Goal: Information Seeking & Learning: Understand process/instructions

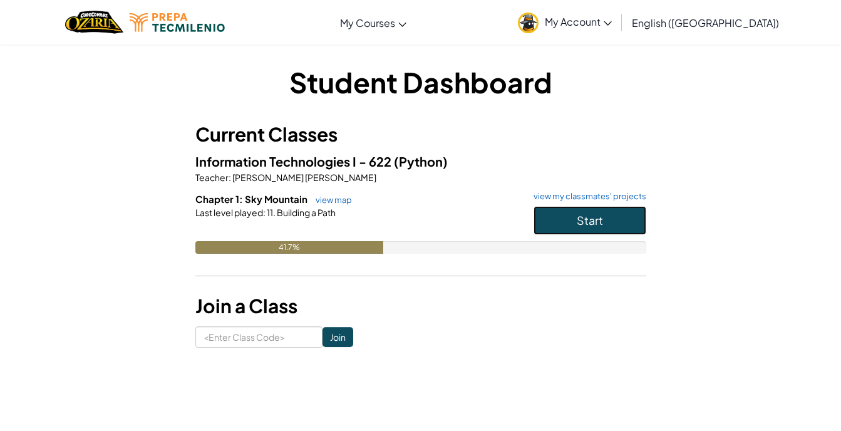
click at [610, 214] on button "Start" at bounding box center [590, 220] width 113 height 29
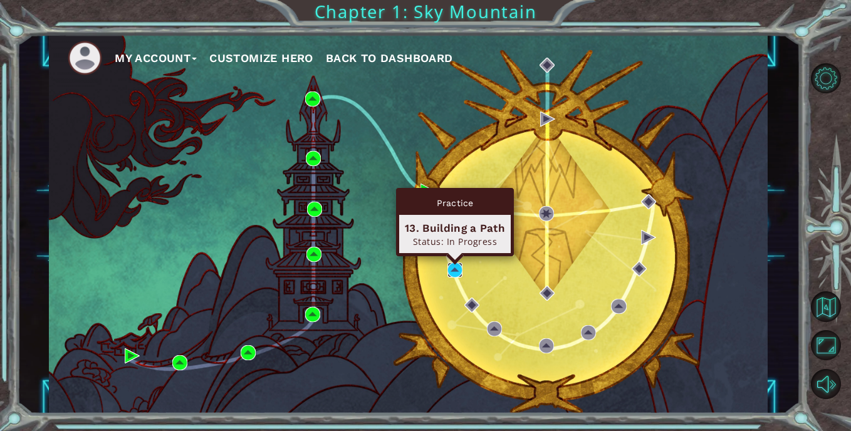
click at [456, 269] on img at bounding box center [454, 269] width 15 height 15
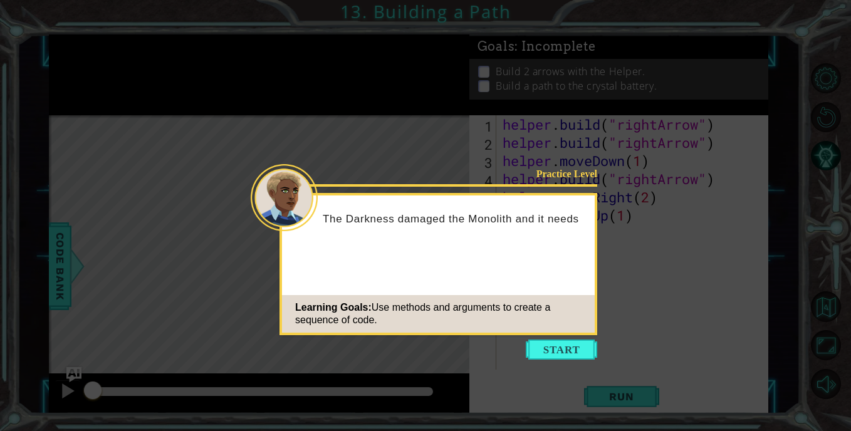
click at [559, 362] on icon at bounding box center [425, 215] width 851 height 431
click at [561, 350] on button "Start" at bounding box center [561, 350] width 71 height 20
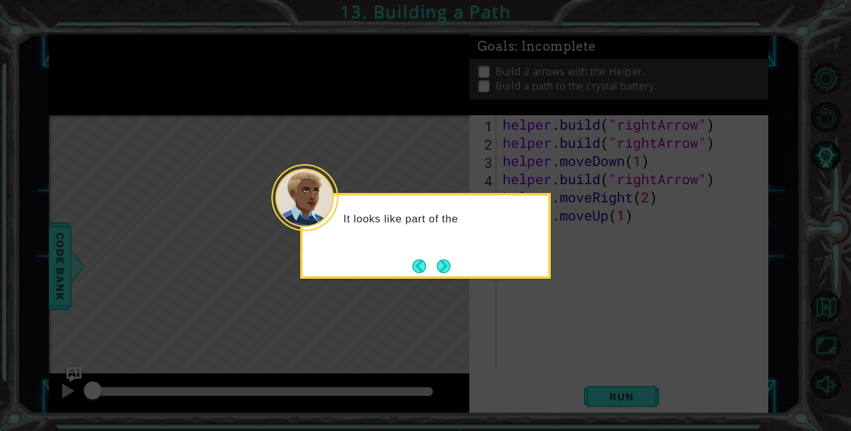
drag, startPoint x: 506, startPoint y: 317, endPoint x: 494, endPoint y: 283, distance: 36.7
click at [494, 283] on icon at bounding box center [425, 215] width 851 height 431
drag, startPoint x: 429, startPoint y: 266, endPoint x: 439, endPoint y: 264, distance: 10.2
click at [439, 264] on footer at bounding box center [431, 266] width 38 height 19
click at [439, 264] on button "Next" at bounding box center [444, 266] width 14 height 14
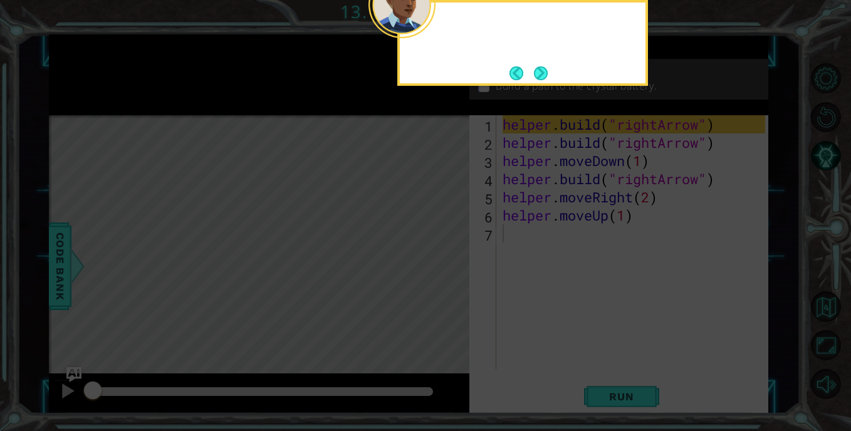
click at [439, 264] on icon at bounding box center [425, 64] width 851 height 733
click at [534, 81] on footer at bounding box center [528, 73] width 38 height 19
click at [544, 72] on button "Next" at bounding box center [541, 73] width 14 height 14
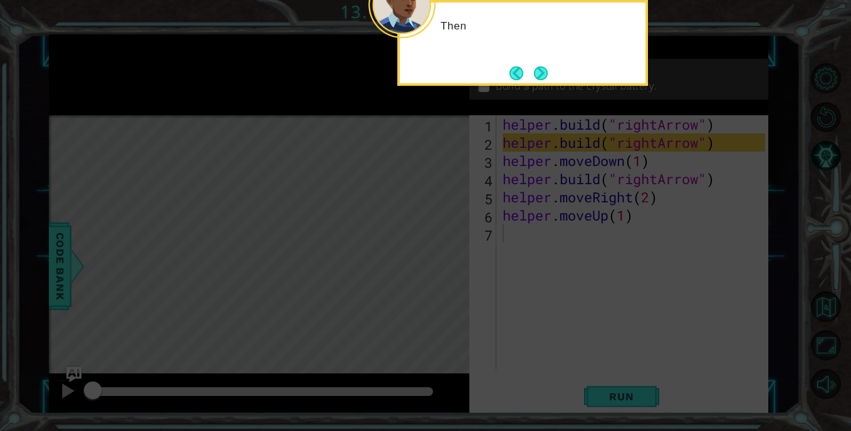
click at [544, 72] on button "Next" at bounding box center [541, 73] width 14 height 14
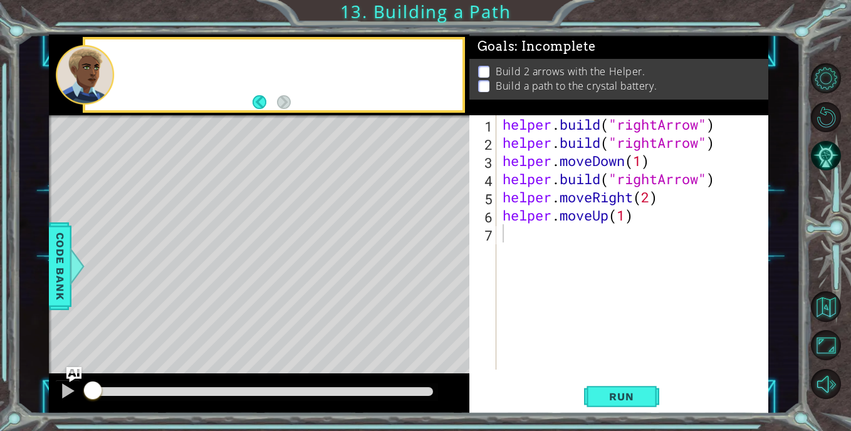
click at [544, 72] on p "Build 2 arrows with the Helper." at bounding box center [570, 72] width 149 height 14
drag, startPoint x: 544, startPoint y: 72, endPoint x: 518, endPoint y: 173, distance: 104.1
click at [518, 173] on div "Goals : Incomplete Build 2 arrows with the Helper. Build a path to the crystal …" at bounding box center [618, 223] width 299 height 379
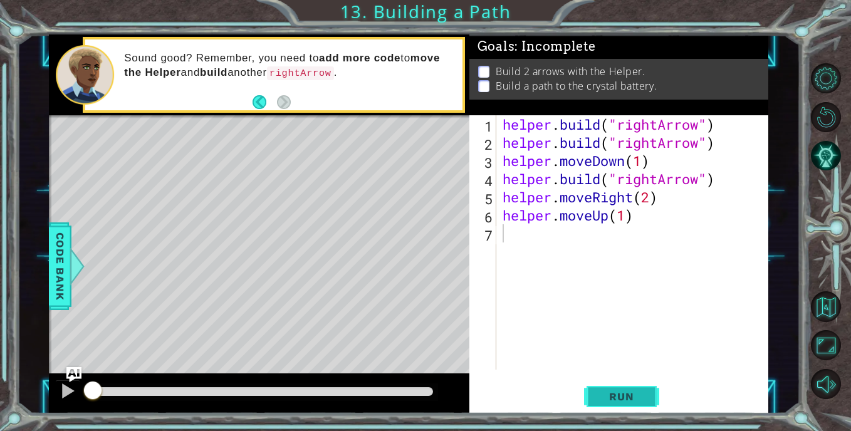
click at [592, 385] on button "Run" at bounding box center [621, 397] width 75 height 30
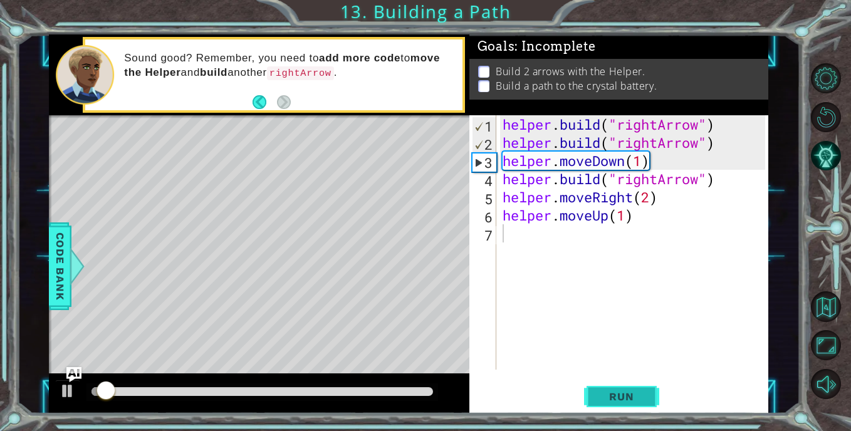
click at [592, 385] on button "Run" at bounding box center [621, 397] width 75 height 30
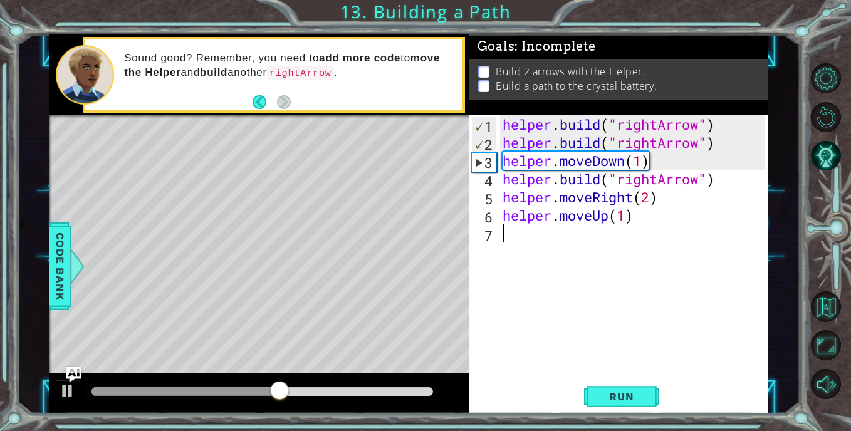
click at [675, 175] on div "helper . build ( "rightArrow" ) helper . build ( "rightArrow" ) helper . moveDo…" at bounding box center [635, 260] width 271 height 291
click at [669, 167] on div "helper . build ( "rightArrow" ) helper . build ( "rightArrow" ) helper . moveDo…" at bounding box center [635, 260] width 271 height 291
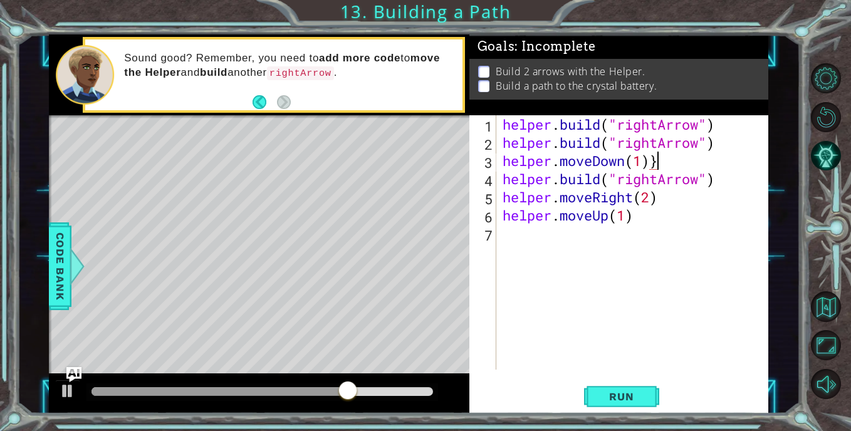
type textarea "helper.moveDown(1)"
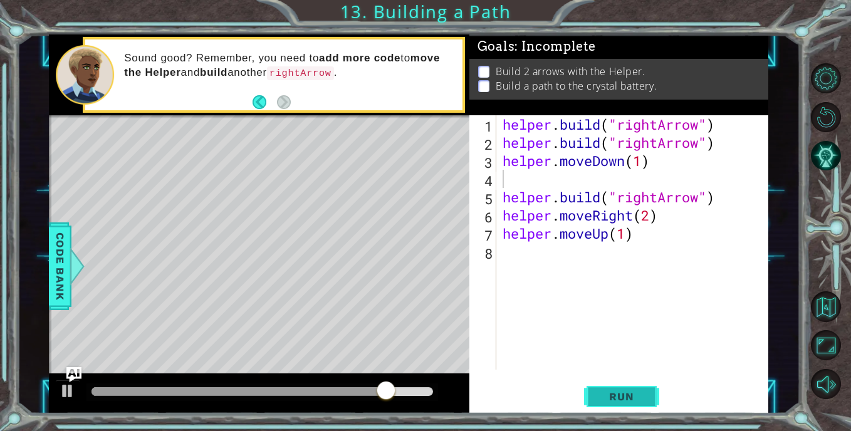
click at [625, 383] on button "Run" at bounding box center [621, 397] width 75 height 30
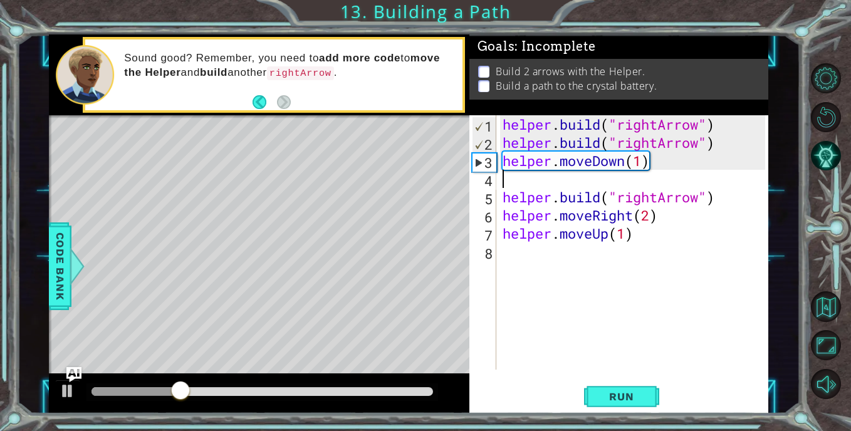
click at [644, 180] on div "helper . build ( "rightArrow" ) helper . build ( "rightArrow" ) helper . moveDo…" at bounding box center [635, 260] width 271 height 291
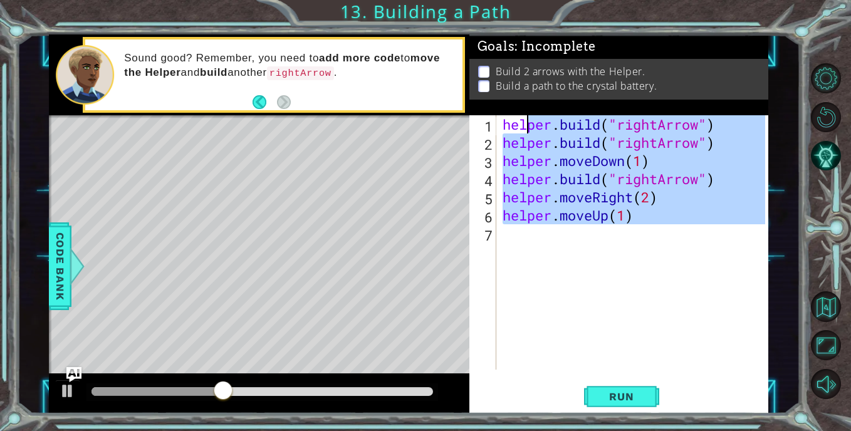
drag, startPoint x: 587, startPoint y: 263, endPoint x: 513, endPoint y: 70, distance: 207.2
click at [513, 70] on div "Goals : Incomplete Build 2 arrows with the Helper. Build a path to the crystal …" at bounding box center [618, 223] width 299 height 379
type textarea "helper.build("rightArrow") helper.build("rightArrow")"
click at [646, 262] on div "helper . build ( "rightArrow" ) helper . build ( "rightArrow" ) helper . moveDo…" at bounding box center [632, 242] width 265 height 254
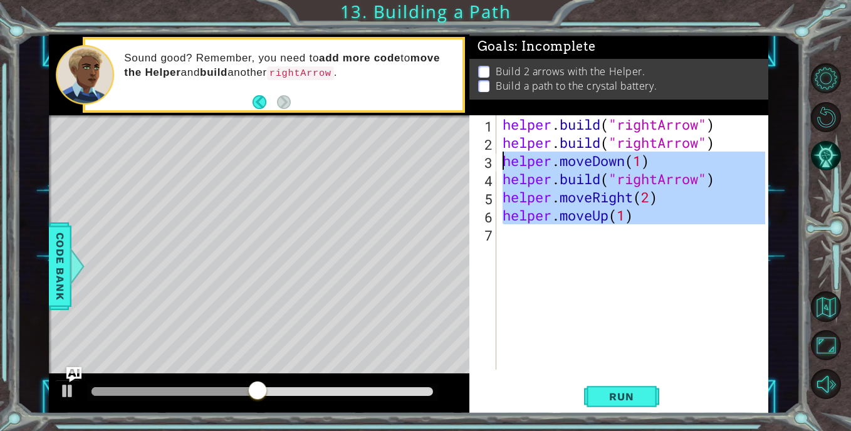
drag, startPoint x: 646, startPoint y: 262, endPoint x: 294, endPoint y: 72, distance: 400.8
click at [294, 72] on div "1 ההההההההההההההההההההההההההההההההההההההההההההההההההההההההההההההההההההההההההההה…" at bounding box center [408, 223] width 719 height 379
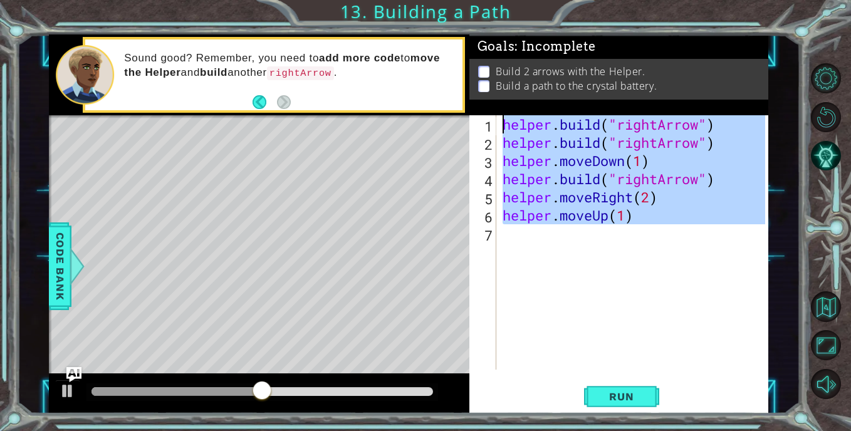
type textarea "helper.build("rightArrow") helper.build("rightArrow")"
